Goal: Transaction & Acquisition: Purchase product/service

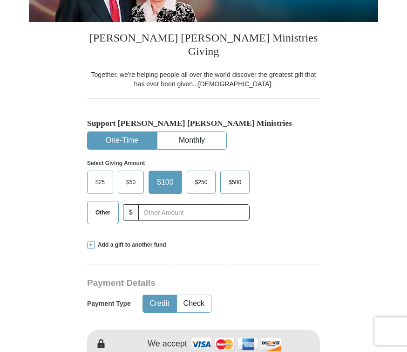
scroll to position [174, 0]
click at [108, 207] on label "Other" at bounding box center [103, 212] width 31 height 22
click at [0, 0] on input "Other" at bounding box center [0, 0] width 0 height 0
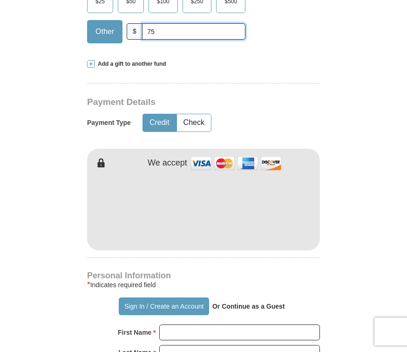
scroll to position [353, 0]
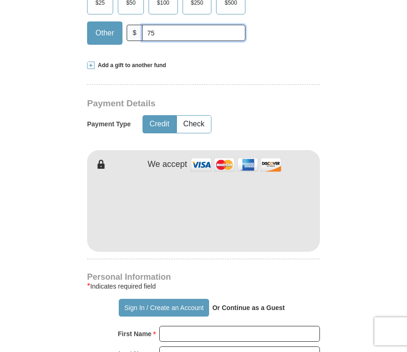
type input "75"
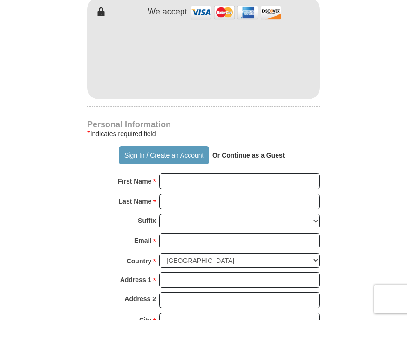
scroll to position [496, 0]
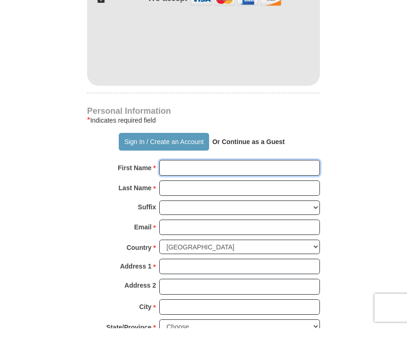
click at [200, 184] on input "First Name *" at bounding box center [239, 192] width 161 height 16
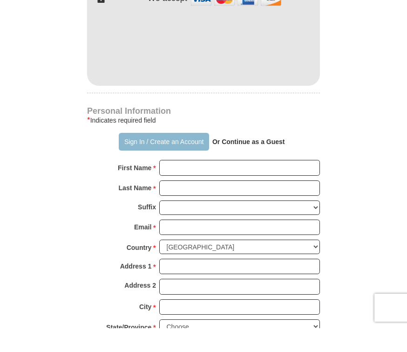
click at [172, 157] on button "Sign In / Create an Account" at bounding box center [164, 166] width 90 height 18
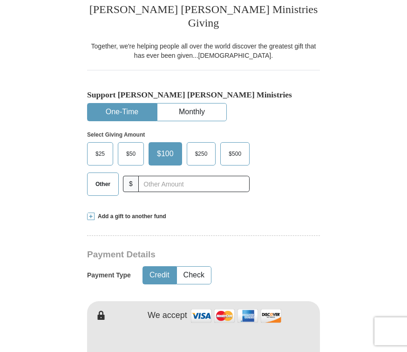
scroll to position [203, 0]
click at [187, 176] on input "text" at bounding box center [193, 184] width 111 height 16
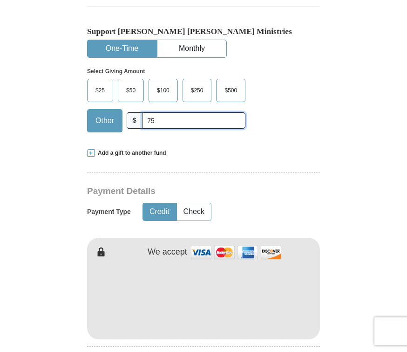
scroll to position [267, 0]
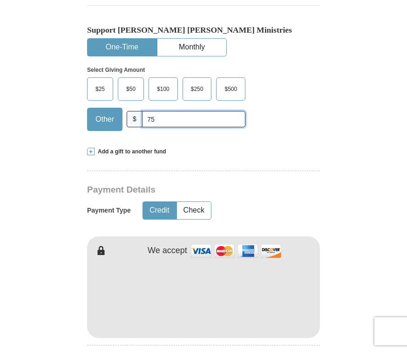
type input "75"
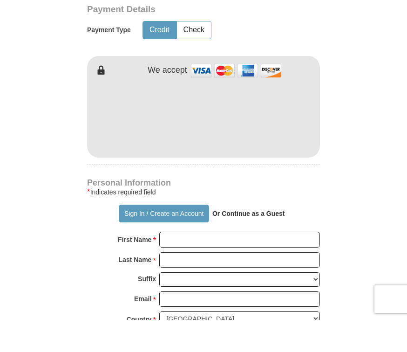
scroll to position [417, 0]
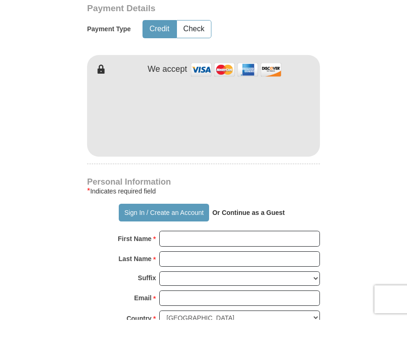
click at [264, 241] on strong "Or Continue as a Guest" at bounding box center [249, 244] width 73 height 7
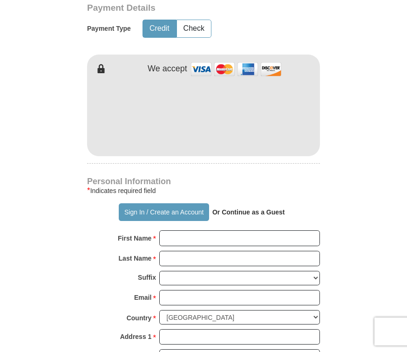
click at [260, 208] on strong "Or Continue as a Guest" at bounding box center [249, 211] width 73 height 7
click at [250, 204] on p "Or Continue as a Guest" at bounding box center [248, 212] width 79 height 16
click at [241, 204] on p "Or Continue as a Guest" at bounding box center [248, 212] width 79 height 16
click at [255, 204] on p "Or Continue as a Guest" at bounding box center [248, 212] width 79 height 16
click at [259, 208] on strong "Or Continue as a Guest" at bounding box center [249, 211] width 73 height 7
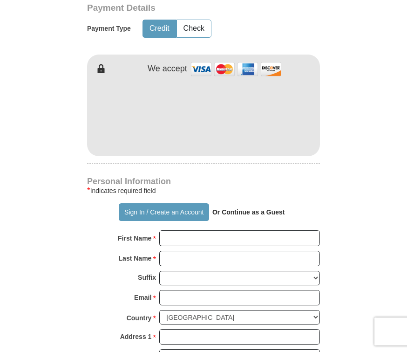
click at [254, 208] on strong "Or Continue as a Guest" at bounding box center [249, 211] width 73 height 7
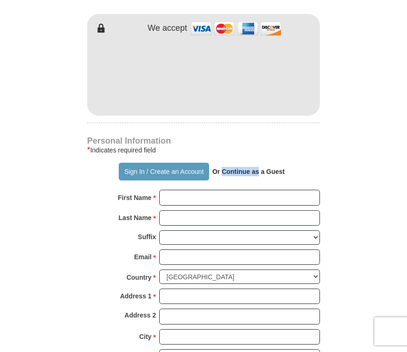
scroll to position [491, 0]
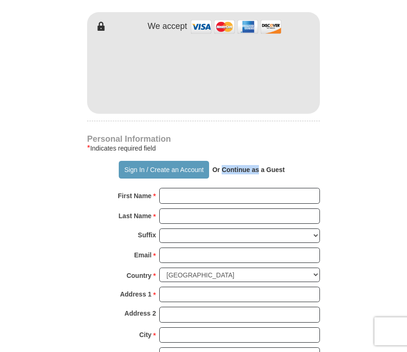
click at [270, 162] on p "Or Continue as a Guest" at bounding box center [248, 170] width 79 height 16
click at [283, 162] on p "Or Continue as a Guest" at bounding box center [248, 170] width 79 height 16
click at [286, 162] on p "Or Continue as a Guest" at bounding box center [248, 170] width 79 height 16
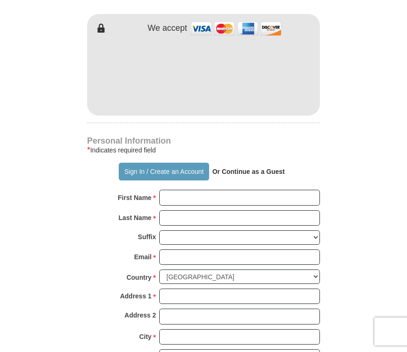
click at [262, 168] on strong "Or Continue as a Guest" at bounding box center [249, 171] width 73 height 7
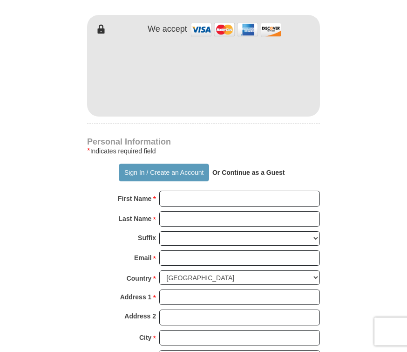
click at [266, 169] on strong "Or Continue as a Guest" at bounding box center [249, 172] width 73 height 7
click at [352, 173] on form "Already have an account? Sign in for faster giving. Don't have an account? Crea…" at bounding box center [204, 112] width 350 height 1129
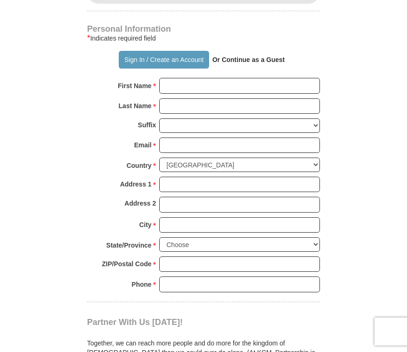
scroll to position [601, 0]
click at [196, 78] on input "First Name *" at bounding box center [239, 86] width 161 height 16
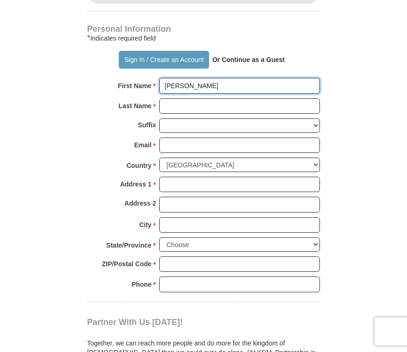
type input "Cheryl"
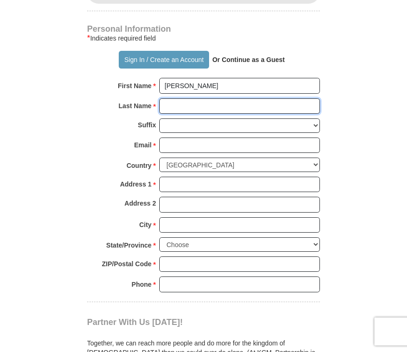
click at [213, 98] on input "Last Name *" at bounding box center [239, 106] width 161 height 16
type input "Mullikin"
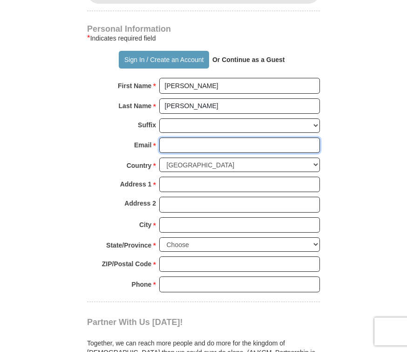
click at [232, 138] on input "Email *" at bounding box center [239, 146] width 161 height 16
type input "leprekon145@gmail.com"
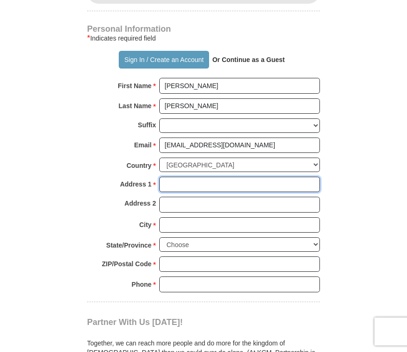
click at [215, 177] on input "Address 1 *" at bounding box center [239, 185] width 161 height 16
type input "145 N Creek Trail"
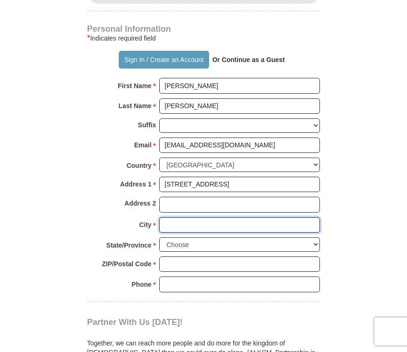
click at [189, 217] on input "City *" at bounding box center [239, 225] width 161 height 16
type input "Jonesboro"
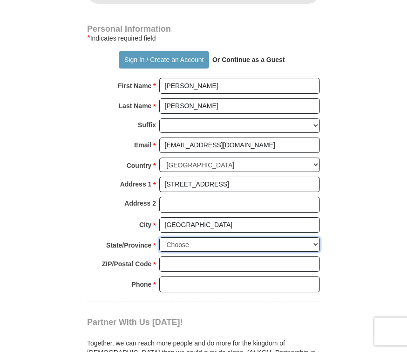
click at [227, 237] on select "Choose Alabama Alaska American Samoa Arizona Arkansas Armed Forces Americas Arm…" at bounding box center [239, 244] width 161 height 14
click at [226, 338] on p "Together, we can reach more people and do more for the kingdom of [DEMOGRAPHIC_…" at bounding box center [203, 356] width 233 height 37
click at [265, 237] on select "Choose Alabama Alaska American Samoa Arizona Arkansas Armed Forces Americas Arm…" at bounding box center [239, 244] width 161 height 14
select select "GA"
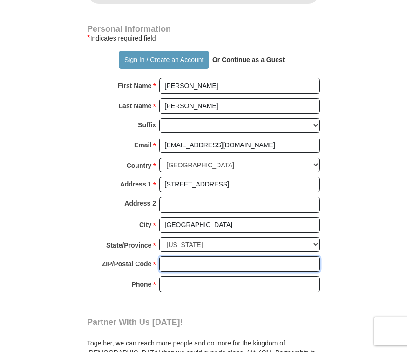
click at [218, 256] on input "ZIP/Postal Code *" at bounding box center [239, 264] width 161 height 16
type input "30238"
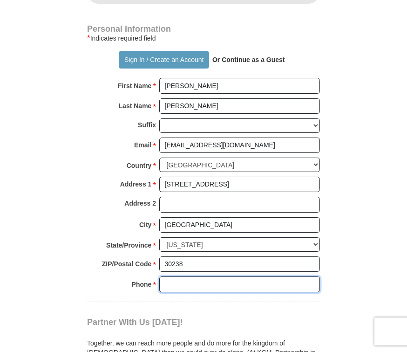
click at [230, 276] on input "Phone * *" at bounding box center [239, 284] width 161 height 16
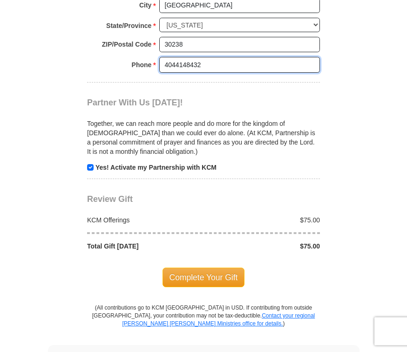
scroll to position [822, 0]
type input "4044148432"
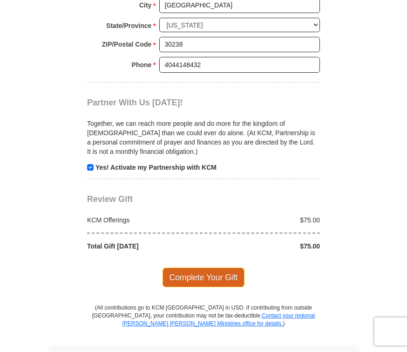
click at [217, 268] on span "Complete Your Gift" at bounding box center [204, 278] width 83 height 20
